Goal: Task Accomplishment & Management: Use online tool/utility

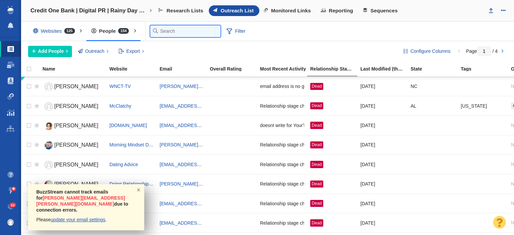
click at [159, 34] on input "text" at bounding box center [185, 31] width 70 height 12
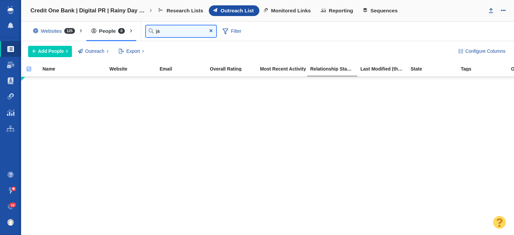
type input "j"
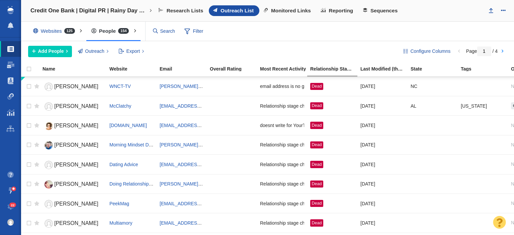
click at [395, 31] on div "Websites 125 All Websites Assigned To Me Recently Viewed Starred Outreach schol…" at bounding box center [267, 31] width 493 height 19
click at [204, 29] on span "Filter" at bounding box center [194, 31] width 27 height 13
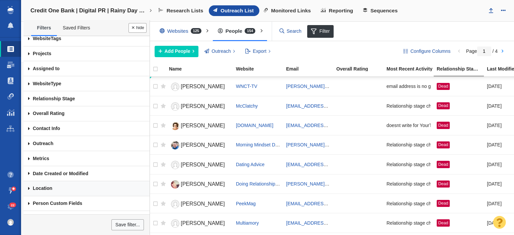
scroll to position [30, 0]
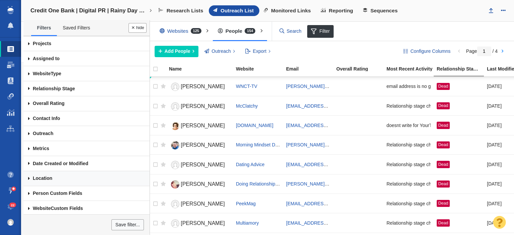
click at [44, 178] on link "Location" at bounding box center [86, 178] width 126 height 15
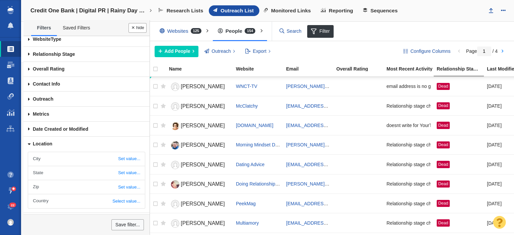
scroll to position [91, 0]
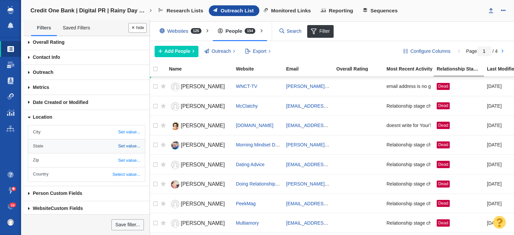
click at [96, 140] on link "Set value..." at bounding box center [86, 147] width 117 height 14
type input "new"
click at [129, 23] on button "Done" at bounding box center [138, 28] width 18 height 10
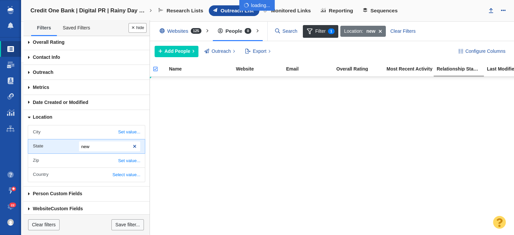
click at [90, 147] on div at bounding box center [257, 117] width 514 height 235
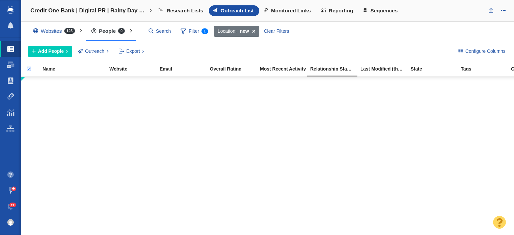
click at [90, 147] on div at bounding box center [267, 156] width 493 height 159
click at [221, 34] on span "Location: new" at bounding box center [237, 31] width 46 height 11
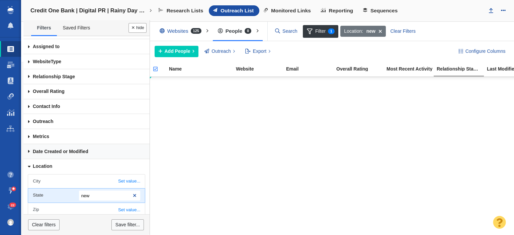
scroll to position [91, 0]
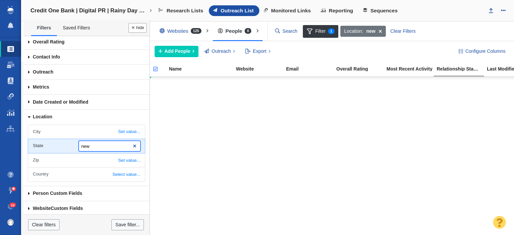
click at [89, 146] on input "new" at bounding box center [109, 146] width 61 height 10
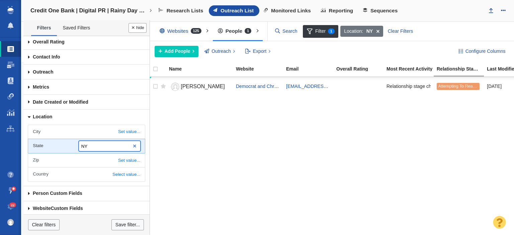
type input "NY"
click at [130, 142] on span at bounding box center [135, 146] width 11 height 9
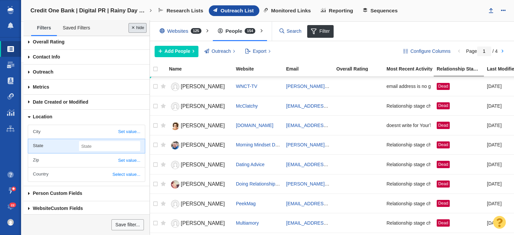
click at [138, 26] on button "Done" at bounding box center [138, 28] width 18 height 10
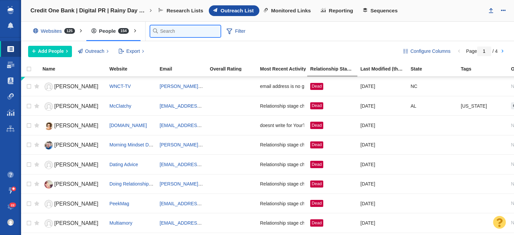
click at [160, 30] on input "text" at bounding box center [185, 31] width 70 height 12
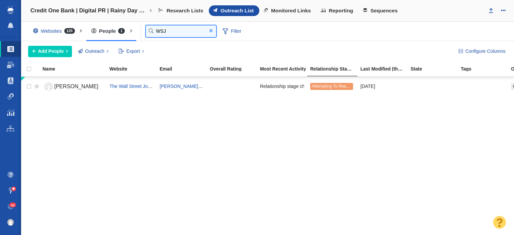
type input "WSJ"
click at [210, 29] on span at bounding box center [211, 30] width 3 height 5
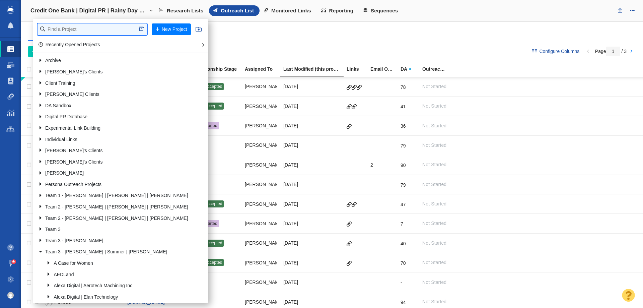
click at [99, 32] on input "text" at bounding box center [92, 29] width 109 height 12
type input "crane"
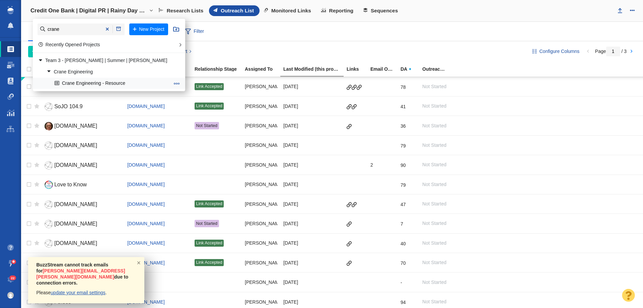
click at [77, 86] on link "Crane Engineering - Resource" at bounding box center [112, 83] width 119 height 10
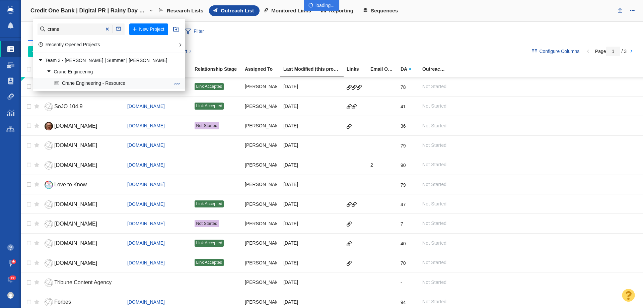
click at [77, 85] on link "Crane Engineering - Resource" at bounding box center [112, 83] width 119 height 10
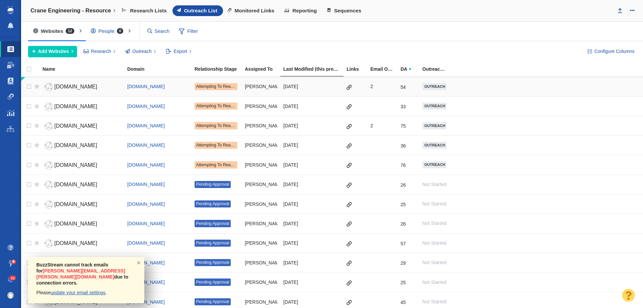
click at [32, 85] on td at bounding box center [35, 86] width 8 height 19
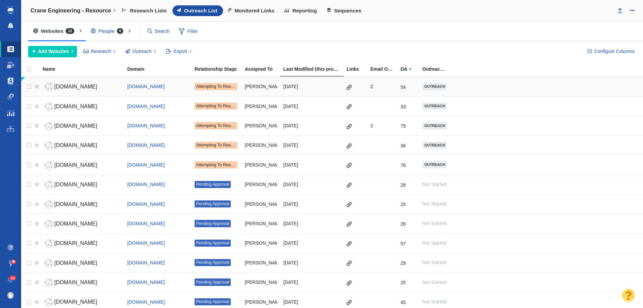
click at [83, 84] on span "hudsonstarobserver.com" at bounding box center [75, 87] width 43 height 6
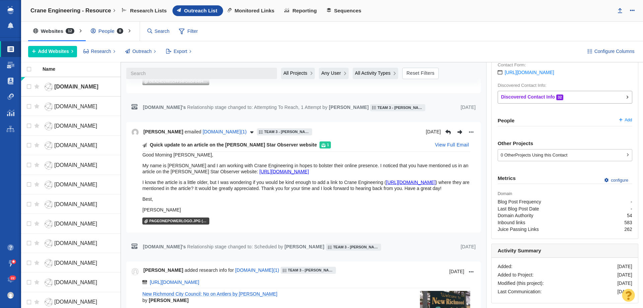
scroll to position [268, 0]
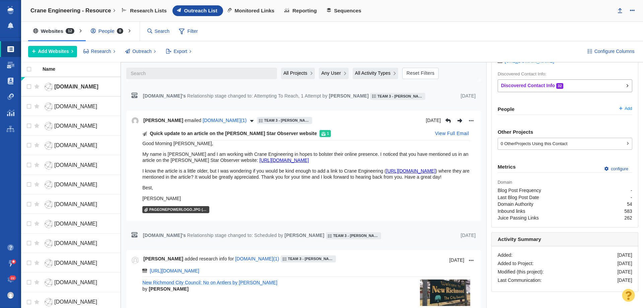
drag, startPoint x: 140, startPoint y: 153, endPoint x: 173, endPoint y: 217, distance: 72.2
click at [173, 216] on div "Quick update to an article on the Hudson Star Observer website 1 View Full Emai…" at bounding box center [304, 172] width 344 height 88
checkbox input "true"
click at [27, 86] on input "checkbox" at bounding box center [28, 86] width 10 height 15
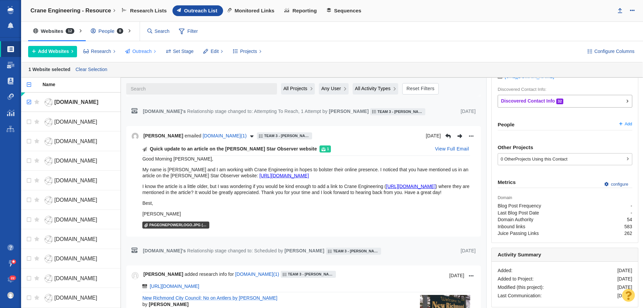
click at [142, 52] on span "Outreach" at bounding box center [141, 51] width 19 height 7
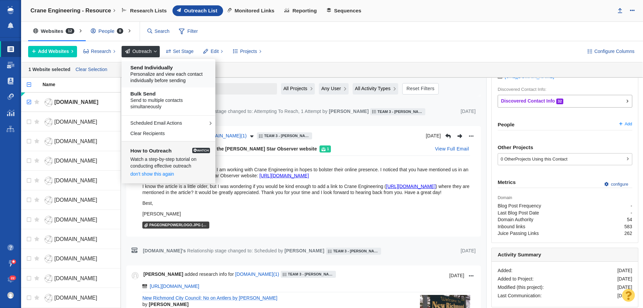
click at [158, 73] on span "Personalize and view each contact individually before sending" at bounding box center [170, 77] width 81 height 13
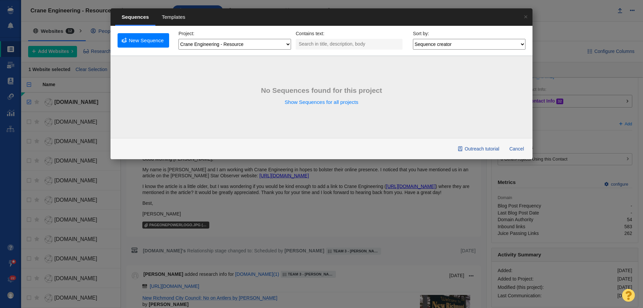
click at [172, 17] on span "Templates" at bounding box center [173, 17] width 36 height 16
click at [527, 16] on link "×" at bounding box center [525, 16] width 13 height 16
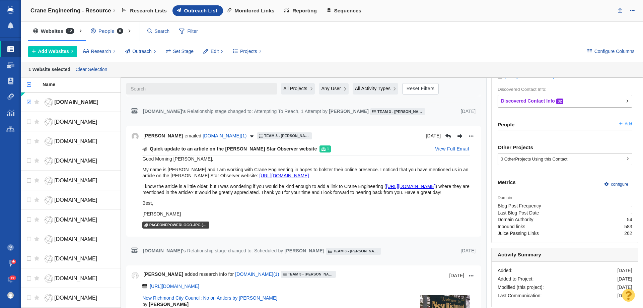
drag, startPoint x: 171, startPoint y: 236, endPoint x: 142, endPoint y: 170, distance: 72.5
click at [142, 170] on div "Quick update to an article on the Hudson Star Observer website 1 View Full Emai…" at bounding box center [304, 188] width 344 height 88
